Goal: Task Accomplishment & Management: Manage account settings

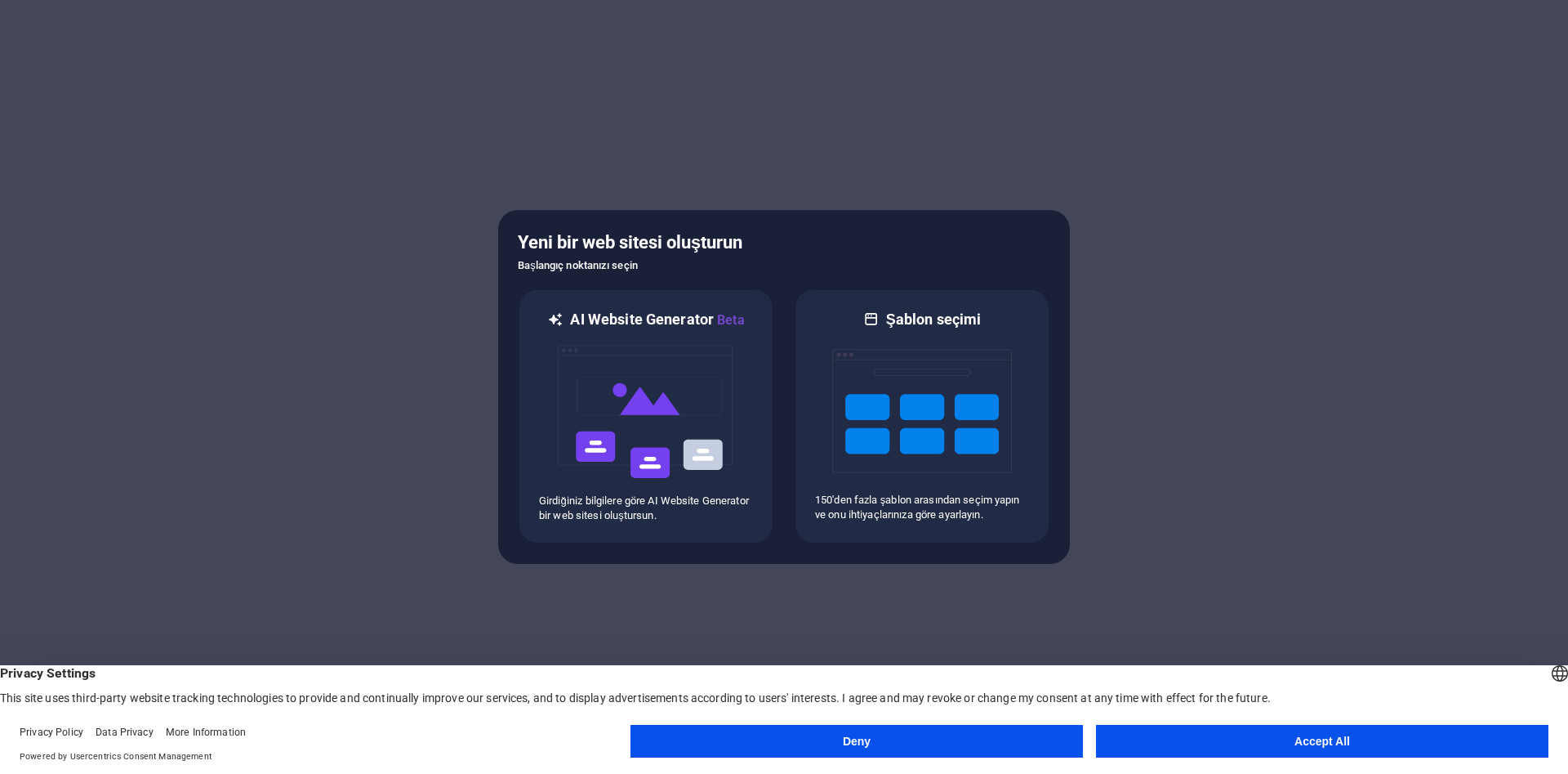
click at [1224, 729] on button "Accept All" at bounding box center [1322, 741] width 452 height 33
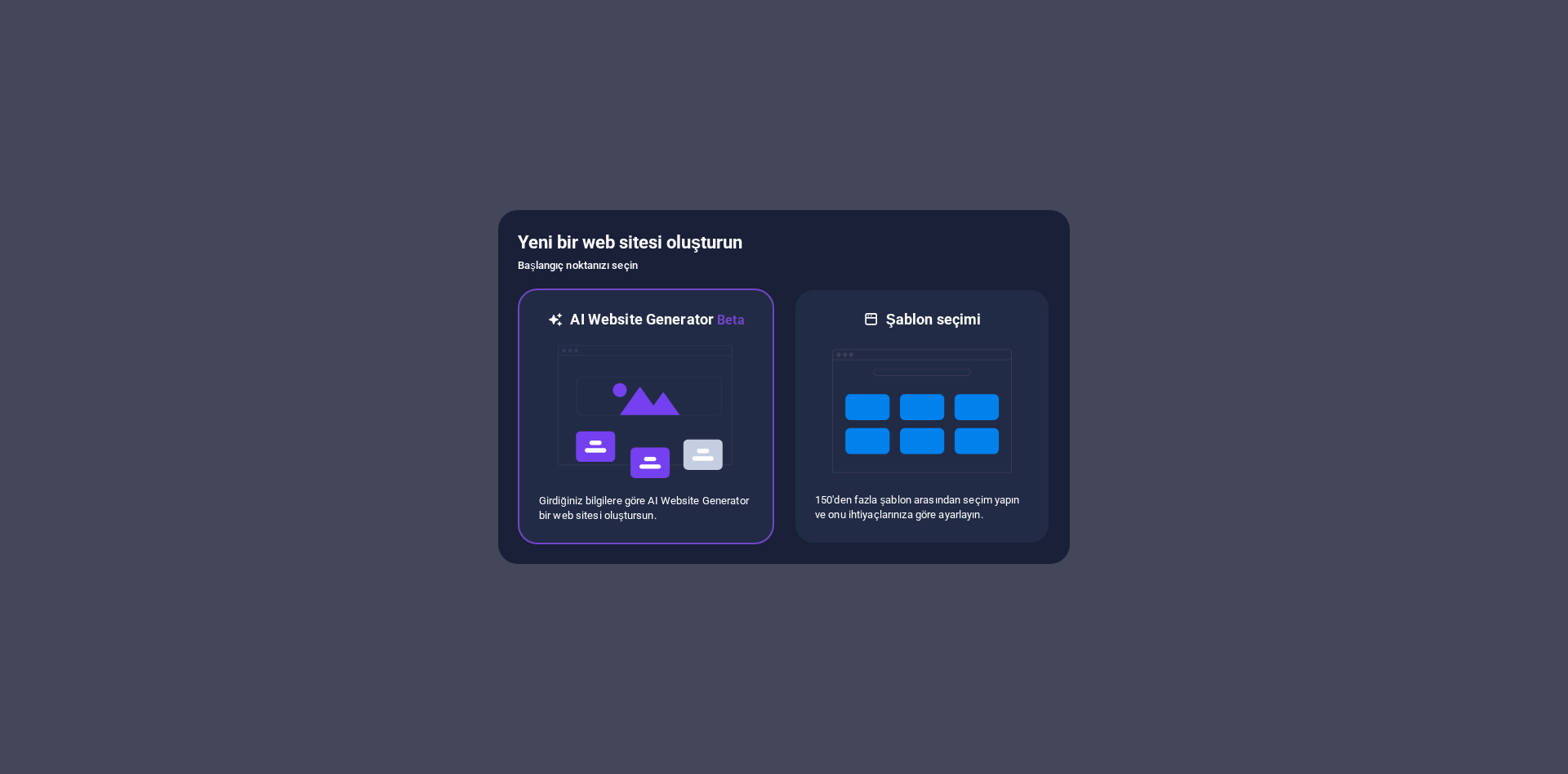
click at [599, 392] on img at bounding box center [646, 412] width 180 height 163
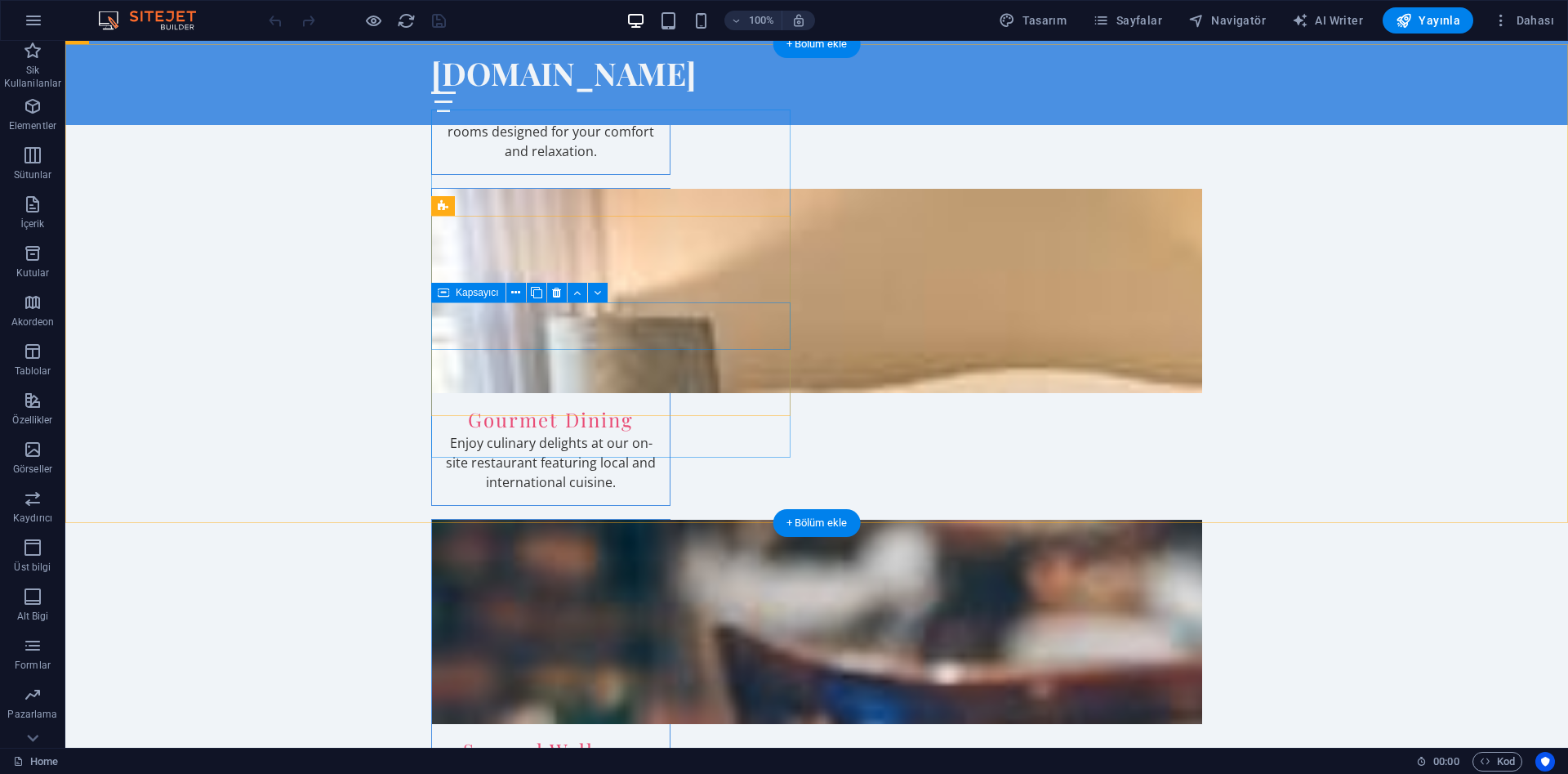
scroll to position [2333, 0]
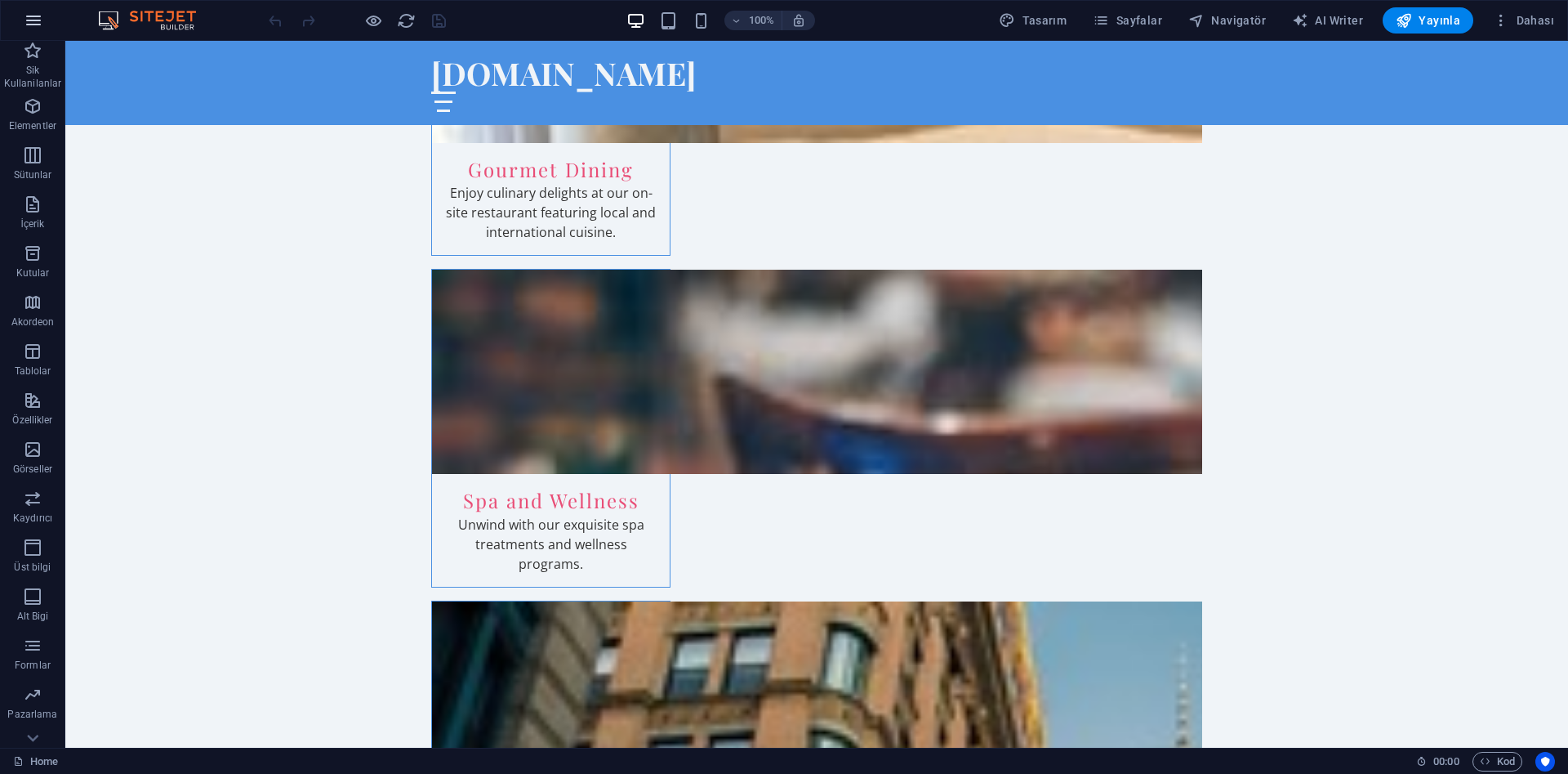
click at [24, 16] on icon "button" at bounding box center [33, 21] width 20 height 20
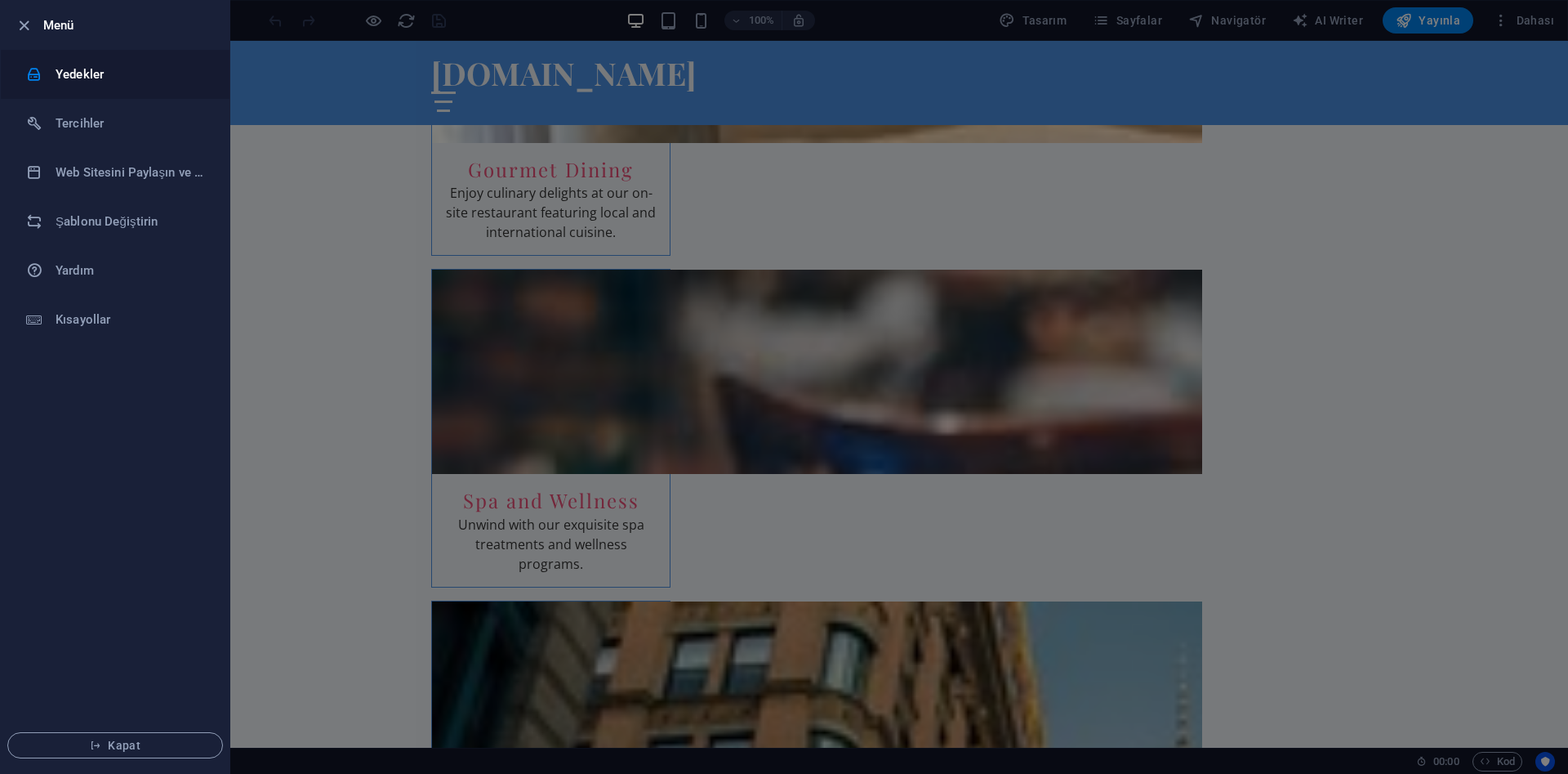
click at [109, 80] on h6 "Yedekler" at bounding box center [130, 74] width 151 height 20
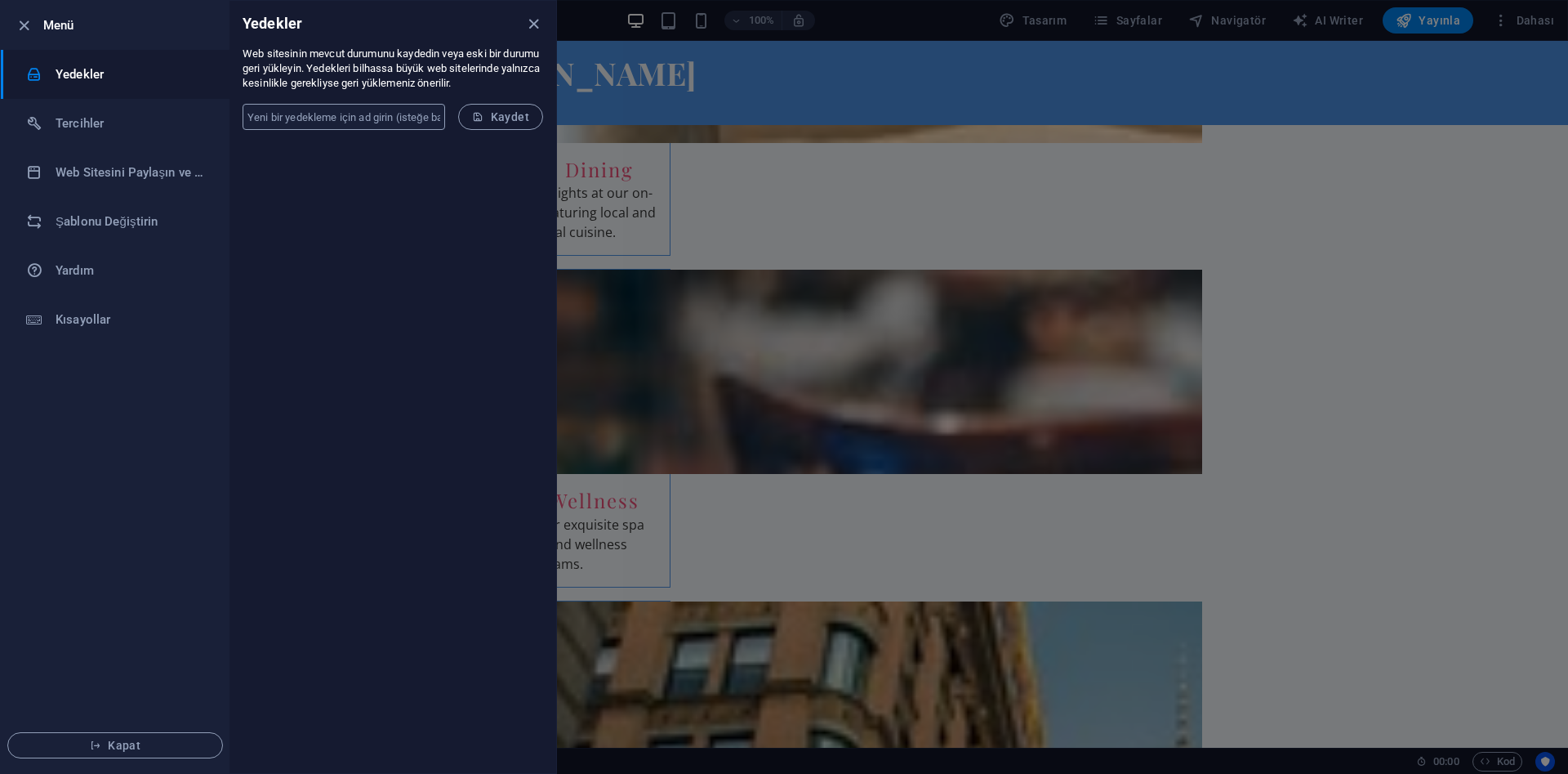
click at [372, 122] on input "text" at bounding box center [344, 117] width 203 height 26
click at [25, 29] on icon "button" at bounding box center [24, 25] width 19 height 19
